Goal: Information Seeking & Learning: Learn about a topic

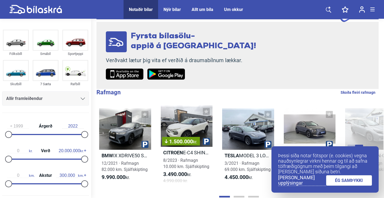
scroll to position [54, 0]
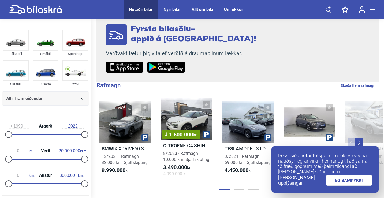
click at [346, 187] on div "Þessi síða notar fótspor (e. cookies) vegna nauðsynlegrar virkni hennar og til …" at bounding box center [324, 169] width 107 height 46
click at [339, 178] on link "ÉG SAMÞYKKI" at bounding box center [349, 180] width 46 height 10
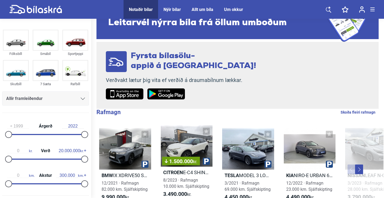
scroll to position [0, 0]
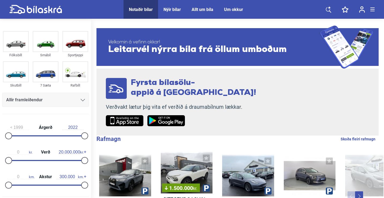
click at [81, 99] on div at bounding box center [83, 100] width 4 height 4
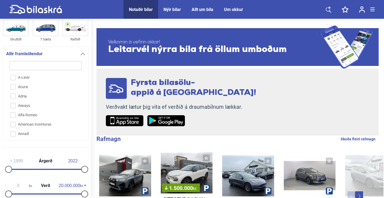
click at [83, 53] on div "Allir framleiðendur A-Liner Acura Adria Aiways Alfa Romeo American IronHorse An…" at bounding box center [45, 94] width 87 height 94
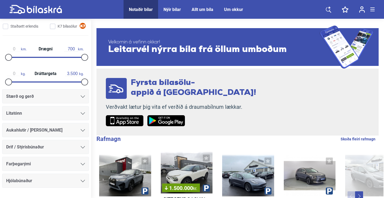
scroll to position [341, 0]
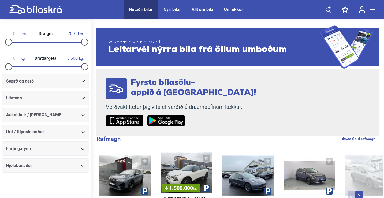
click at [79, 163] on div "Hjólabúnaður" at bounding box center [45, 165] width 79 height 7
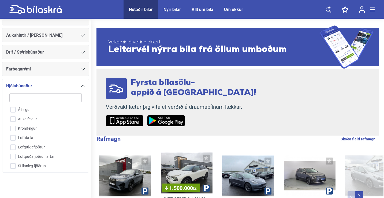
click at [81, 86] on icon at bounding box center [83, 86] width 4 height 2
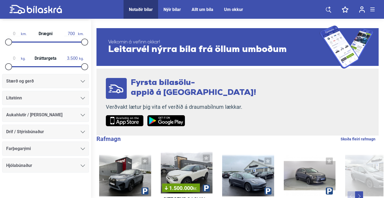
click at [81, 71] on div "0 kg. Dráttargeta 3.500 kg." at bounding box center [45, 61] width 87 height 25
click at [74, 149] on div "Farþegarými" at bounding box center [45, 148] width 79 height 7
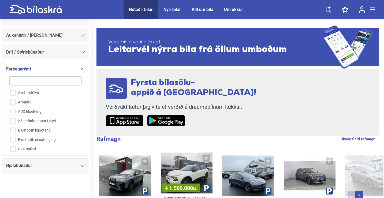
click at [78, 52] on div "Drif / Stýrisbúnaður" at bounding box center [45, 51] width 79 height 7
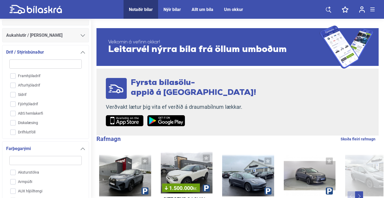
click at [81, 41] on div "Aukahlutir / [PERSON_NAME]" at bounding box center [45, 35] width 87 height 14
click at [81, 36] on icon at bounding box center [83, 35] width 4 height 2
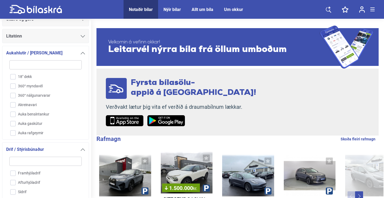
scroll to position [401, 0]
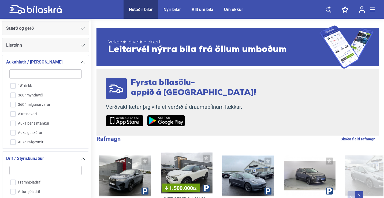
click at [81, 47] on div at bounding box center [83, 45] width 4 height 4
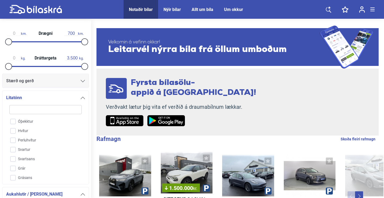
scroll to position [347, 0]
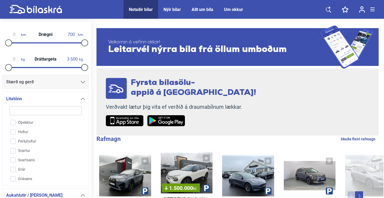
click at [71, 80] on div "Stærð og gerð" at bounding box center [45, 81] width 79 height 7
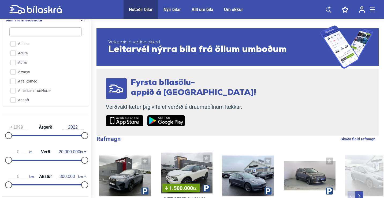
scroll to position [80, 0]
drag, startPoint x: 81, startPoint y: 134, endPoint x: 10, endPoint y: 137, distance: 71.3
click at [10, 136] on div at bounding box center [45, 135] width 76 height 1
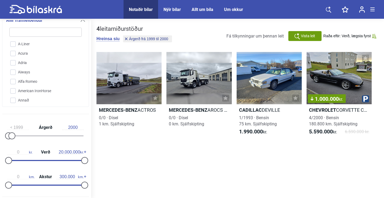
drag, startPoint x: 325, startPoint y: 110, endPoint x: 293, endPoint y: 117, distance: 32.1
type input "2003"
drag, startPoint x: 11, startPoint y: 134, endPoint x: 19, endPoint y: 134, distance: 8.3
click at [19, 134] on div at bounding box center [18, 135] width 7 height 7
